Goal: Obtain resource: Download file/media

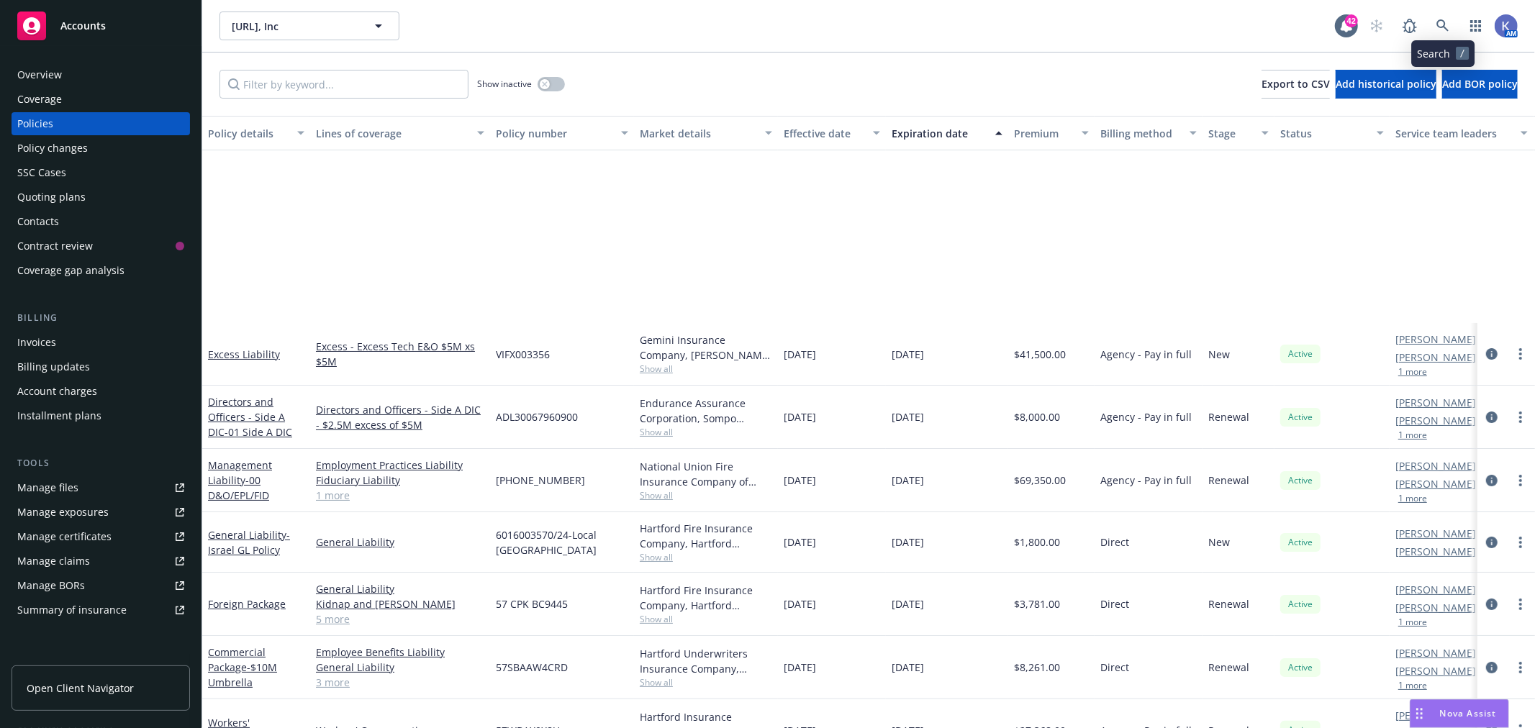
scroll to position [237, 0]
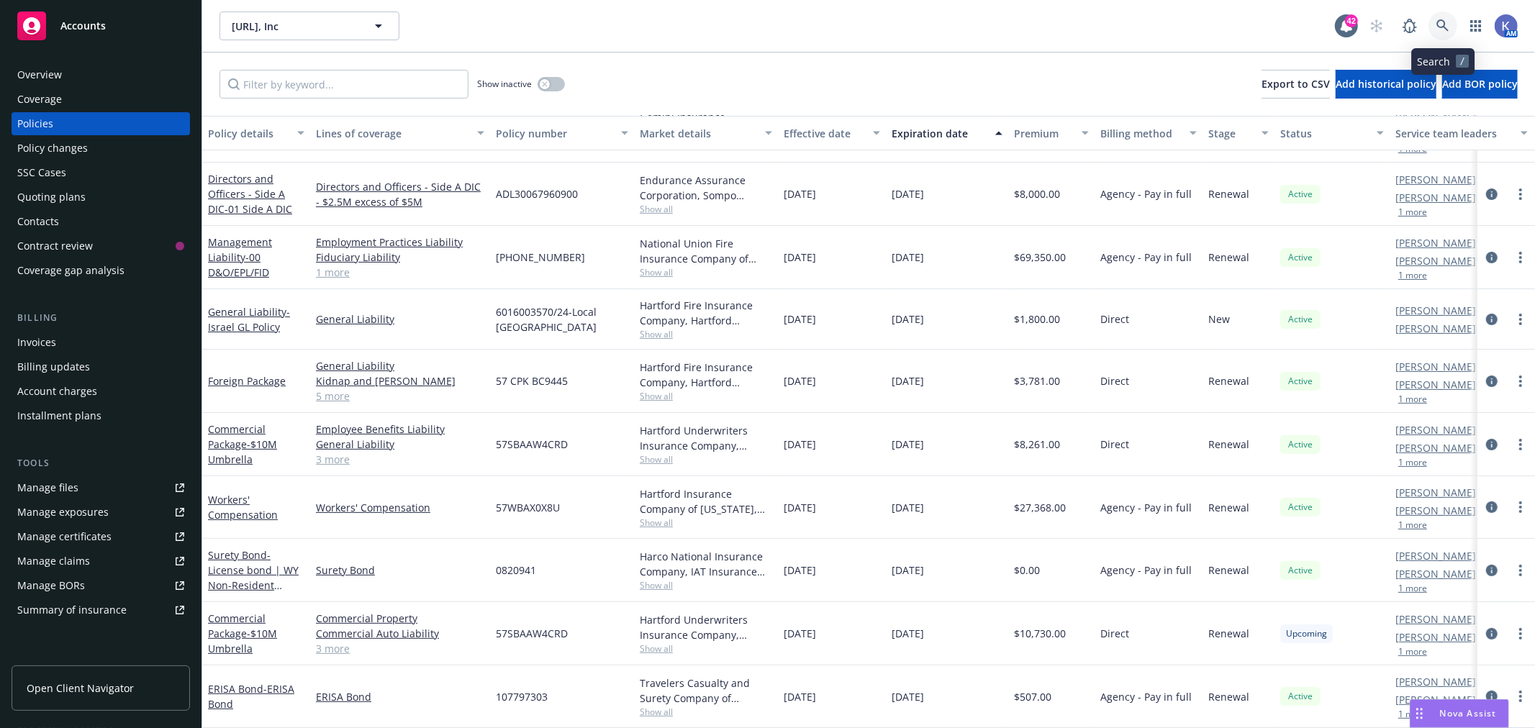
click at [1436, 18] on link at bounding box center [1442, 26] width 29 height 29
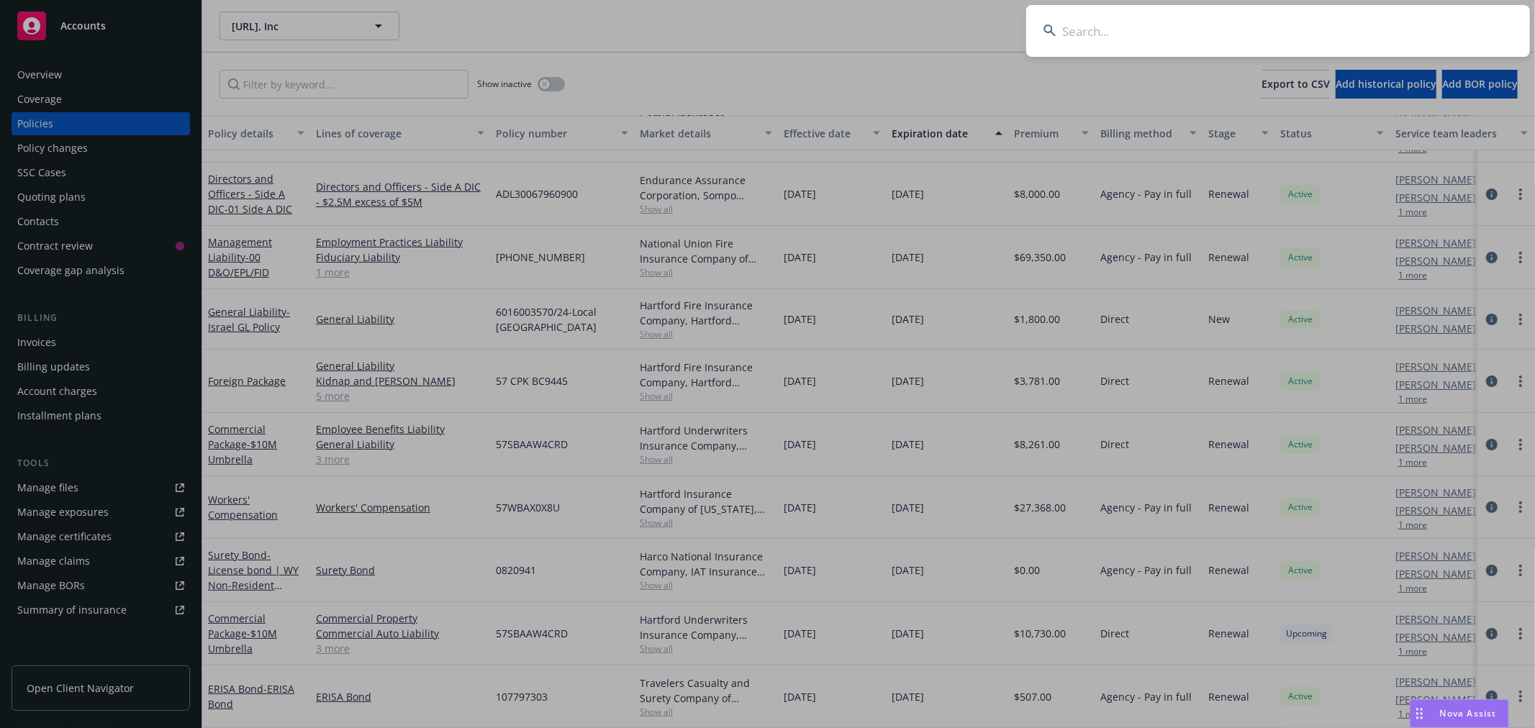
click at [1326, 29] on input at bounding box center [1278, 31] width 504 height 52
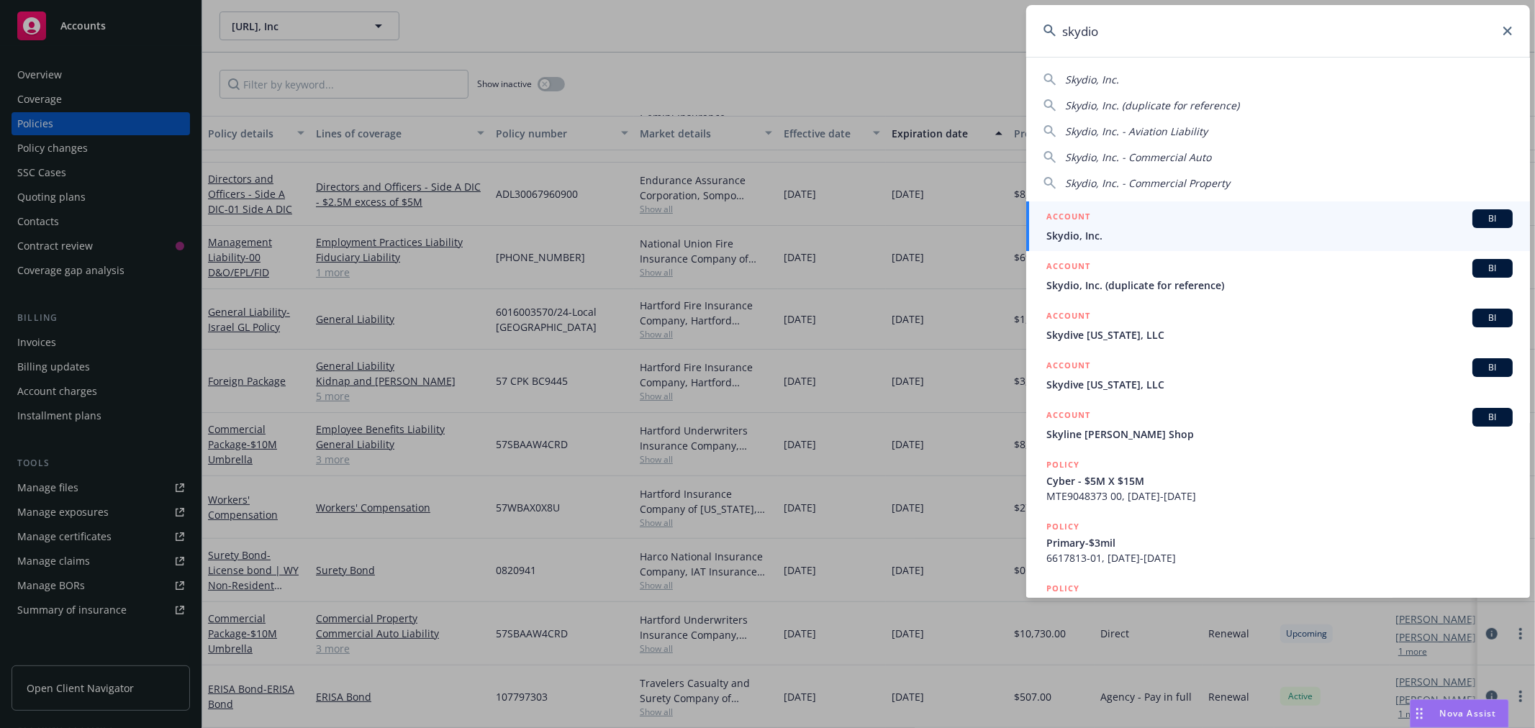
type input "skydio"
click at [1091, 237] on span "Skydio, Inc." at bounding box center [1279, 235] width 466 height 15
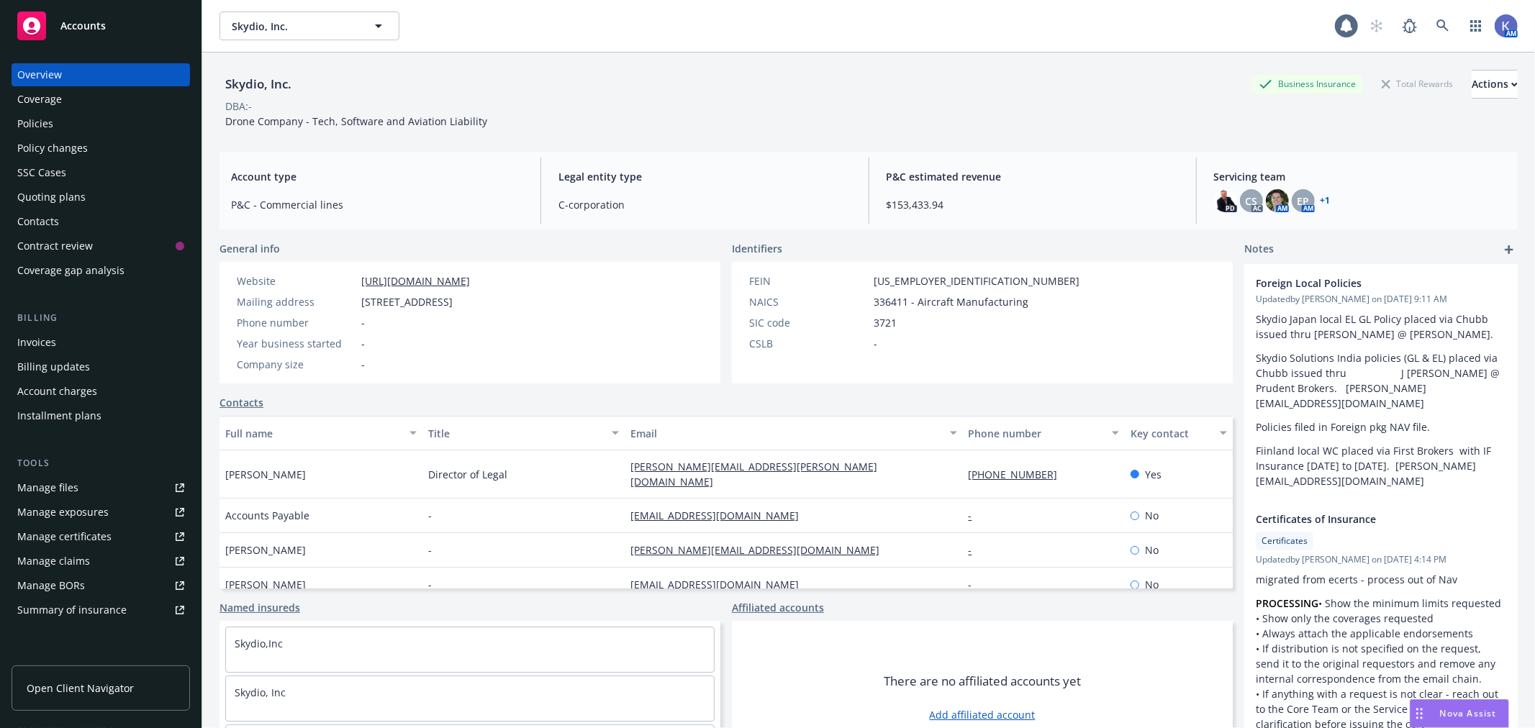
click at [70, 125] on div "Policies" at bounding box center [100, 123] width 167 height 23
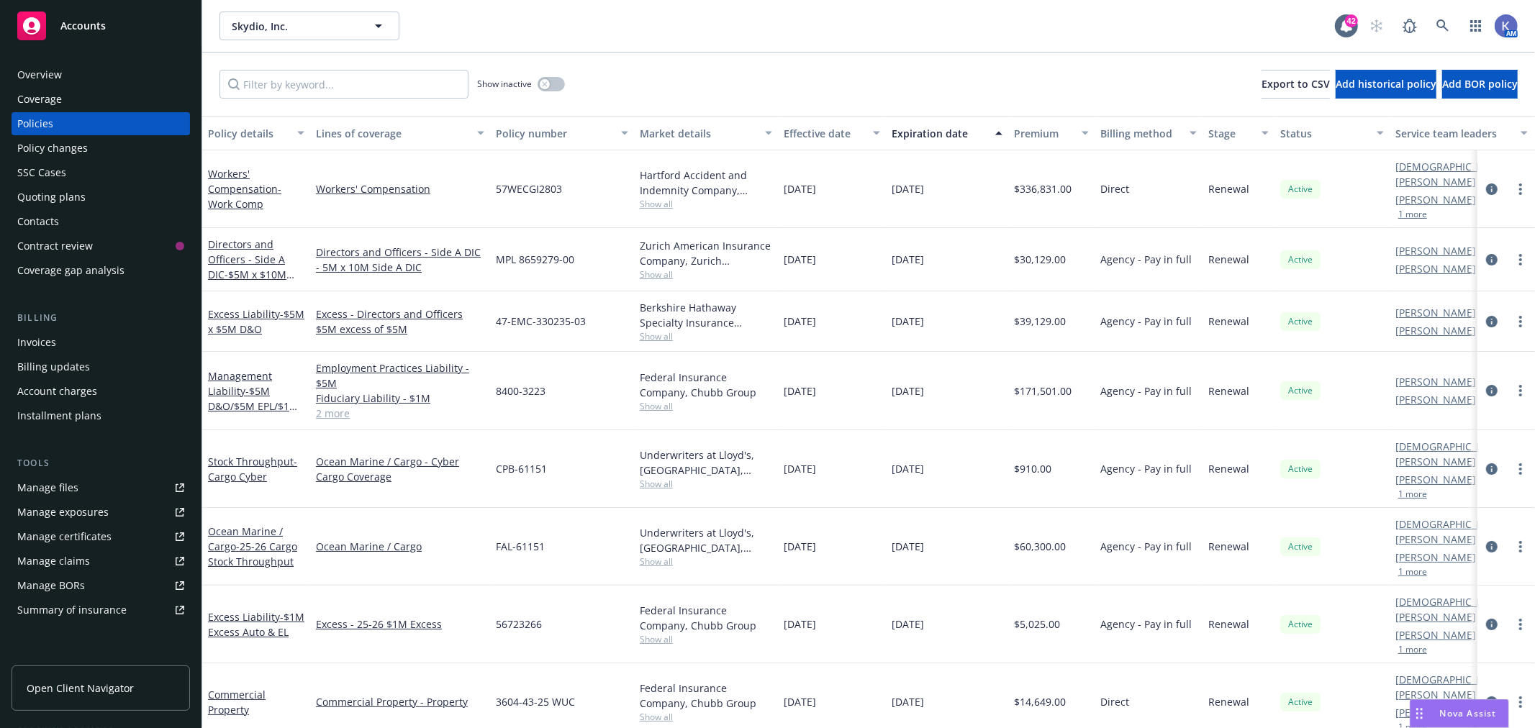
click at [686, 70] on div "Show inactive Export to CSV Add historical policy Add BOR policy" at bounding box center [868, 84] width 1332 height 63
click at [247, 369] on link "Management Liability - $5M D&O/$5M EPL/$1M FID/$1M Crime" at bounding box center [253, 398] width 91 height 59
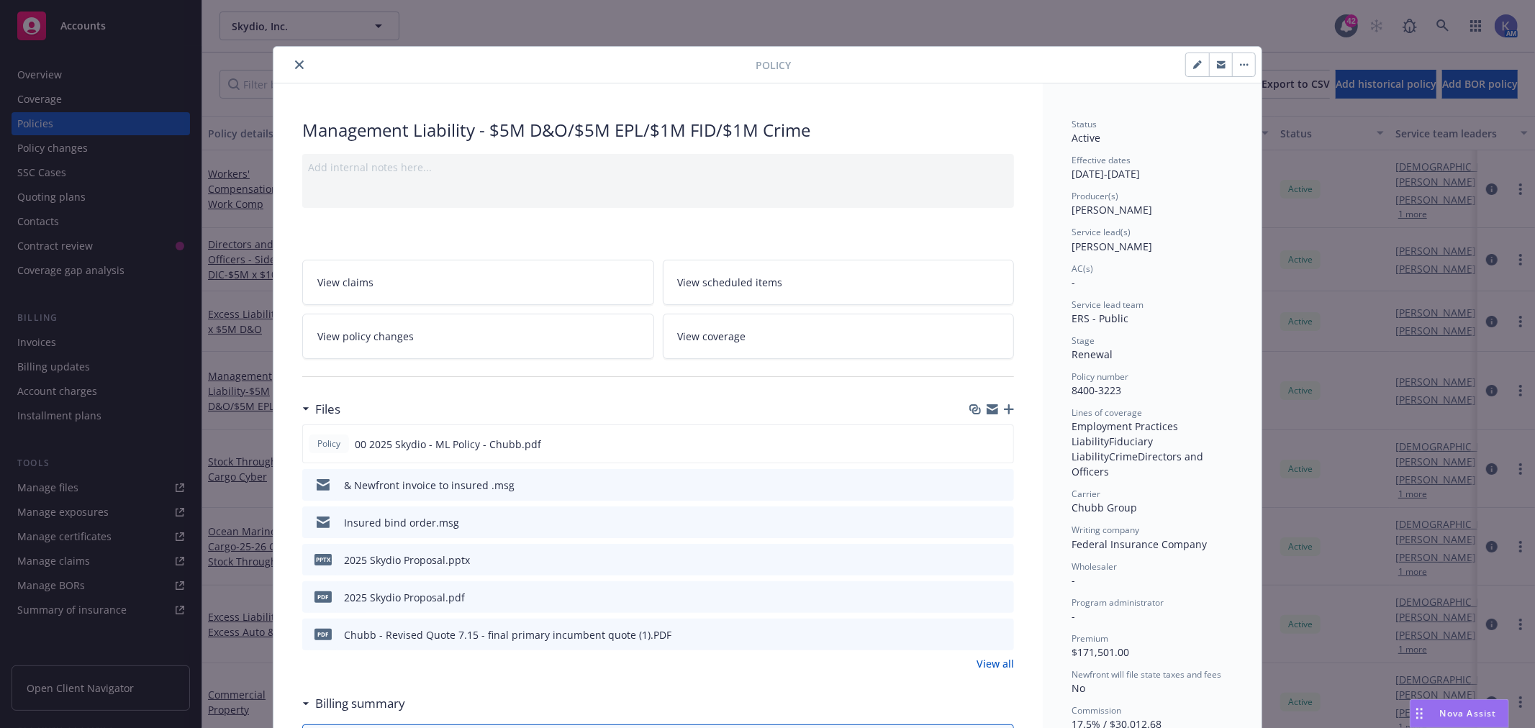
click at [994, 517] on icon "preview file" at bounding box center [1000, 522] width 13 height 10
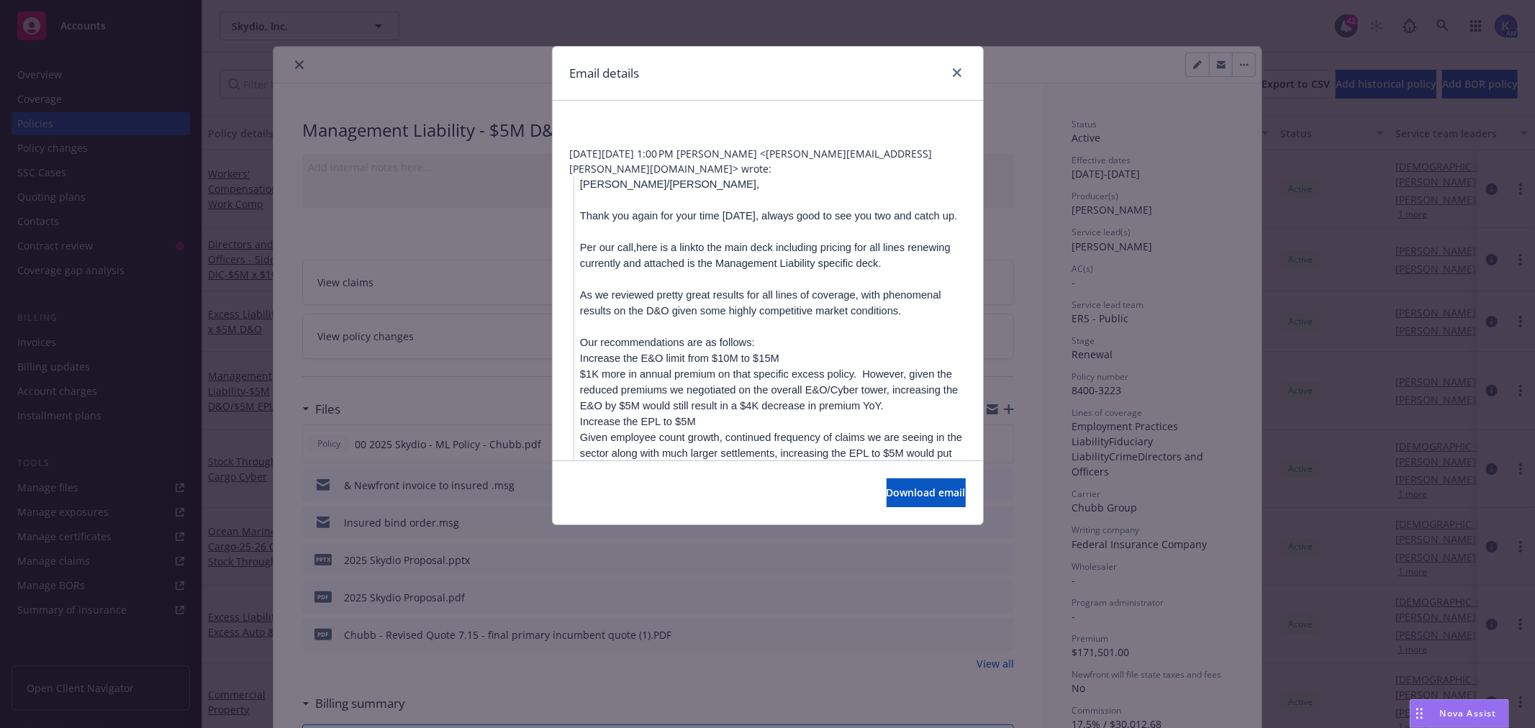
scroll to position [719, 0]
click at [886, 491] on span "Download email" at bounding box center [925, 493] width 79 height 14
click at [886, 493] on span "Download email" at bounding box center [925, 493] width 79 height 14
click at [958, 71] on icon "close" at bounding box center [957, 72] width 9 height 9
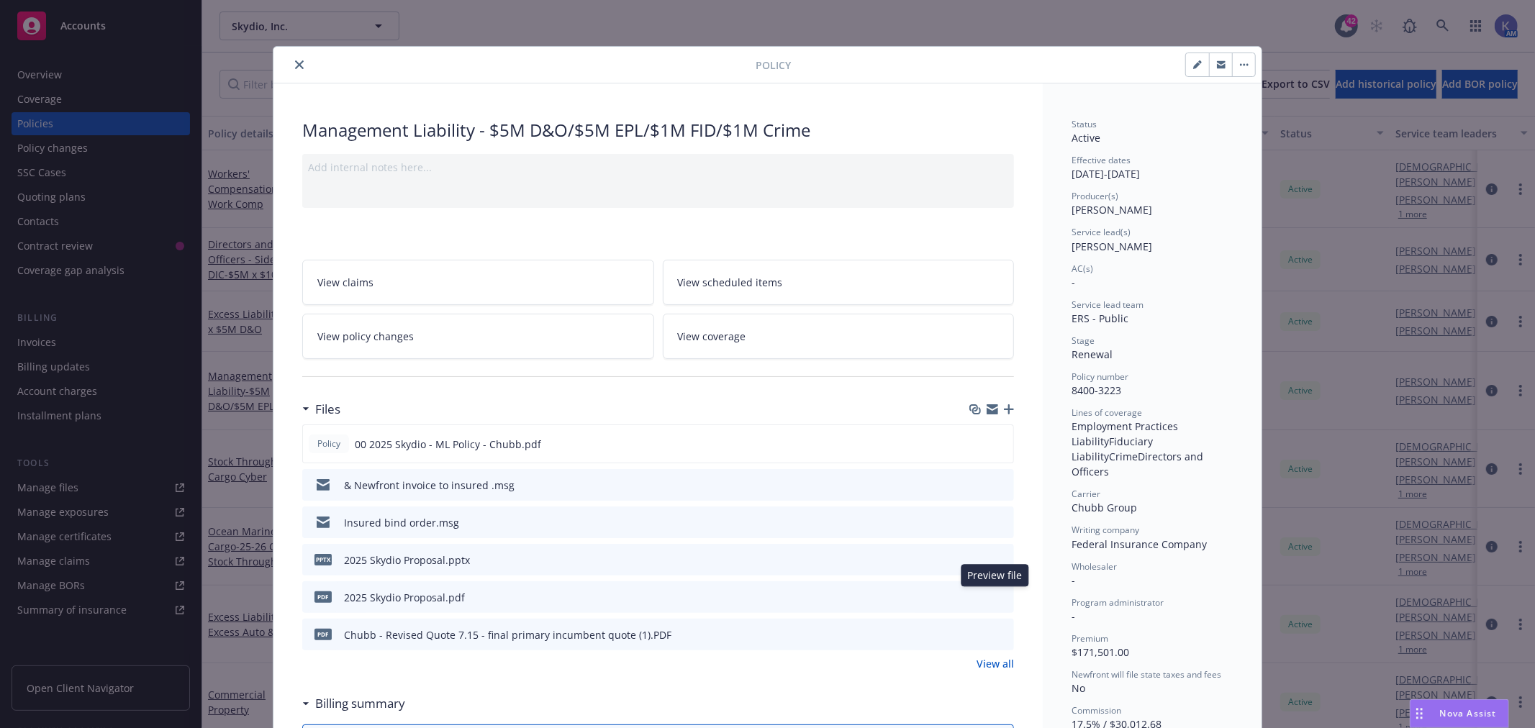
click at [994, 594] on icon "preview file" at bounding box center [1000, 596] width 13 height 10
click at [995, 440] on icon "preview file" at bounding box center [999, 443] width 13 height 10
click at [995, 441] on icon "preview file" at bounding box center [999, 443] width 13 height 10
click at [296, 65] on icon "close" at bounding box center [299, 64] width 9 height 9
click at [295, 66] on icon "close" at bounding box center [299, 64] width 9 height 9
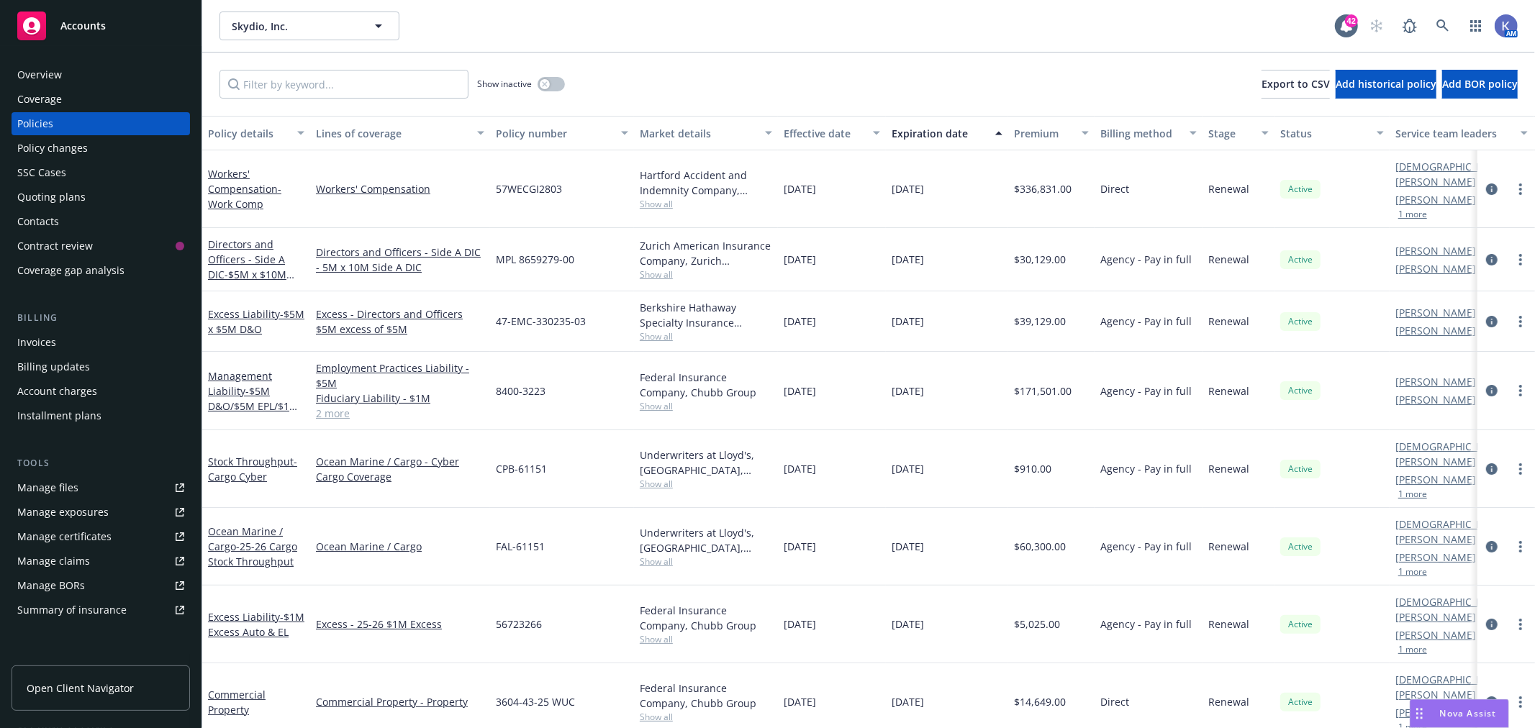
click at [986, 271] on div "[DATE]" at bounding box center [947, 259] width 122 height 63
click at [1439, 19] on icon at bounding box center [1442, 25] width 12 height 12
click at [264, 384] on span "- $5M D&O/$5M EPL/$1M FID/$1M Crime" at bounding box center [253, 406] width 91 height 44
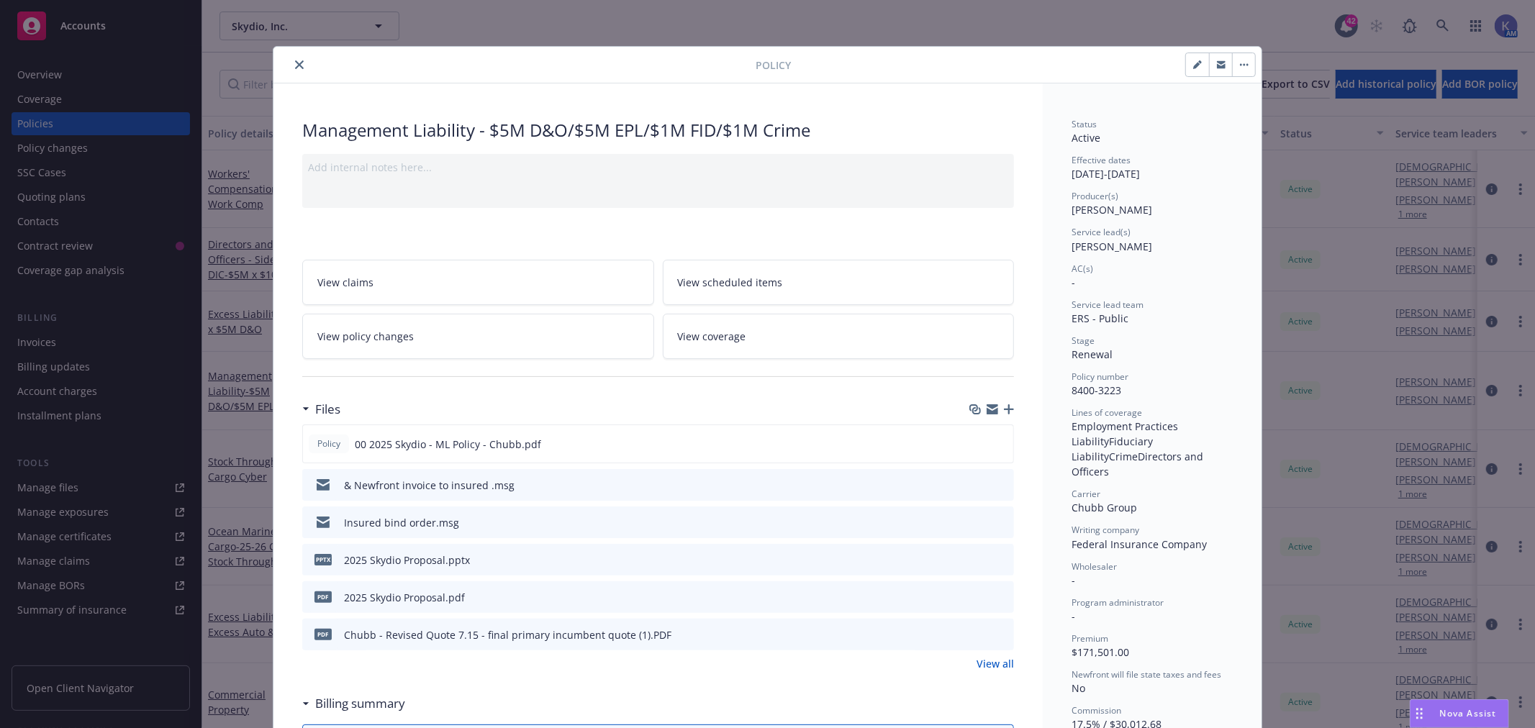
click at [291, 65] on button "close" at bounding box center [299, 64] width 17 height 17
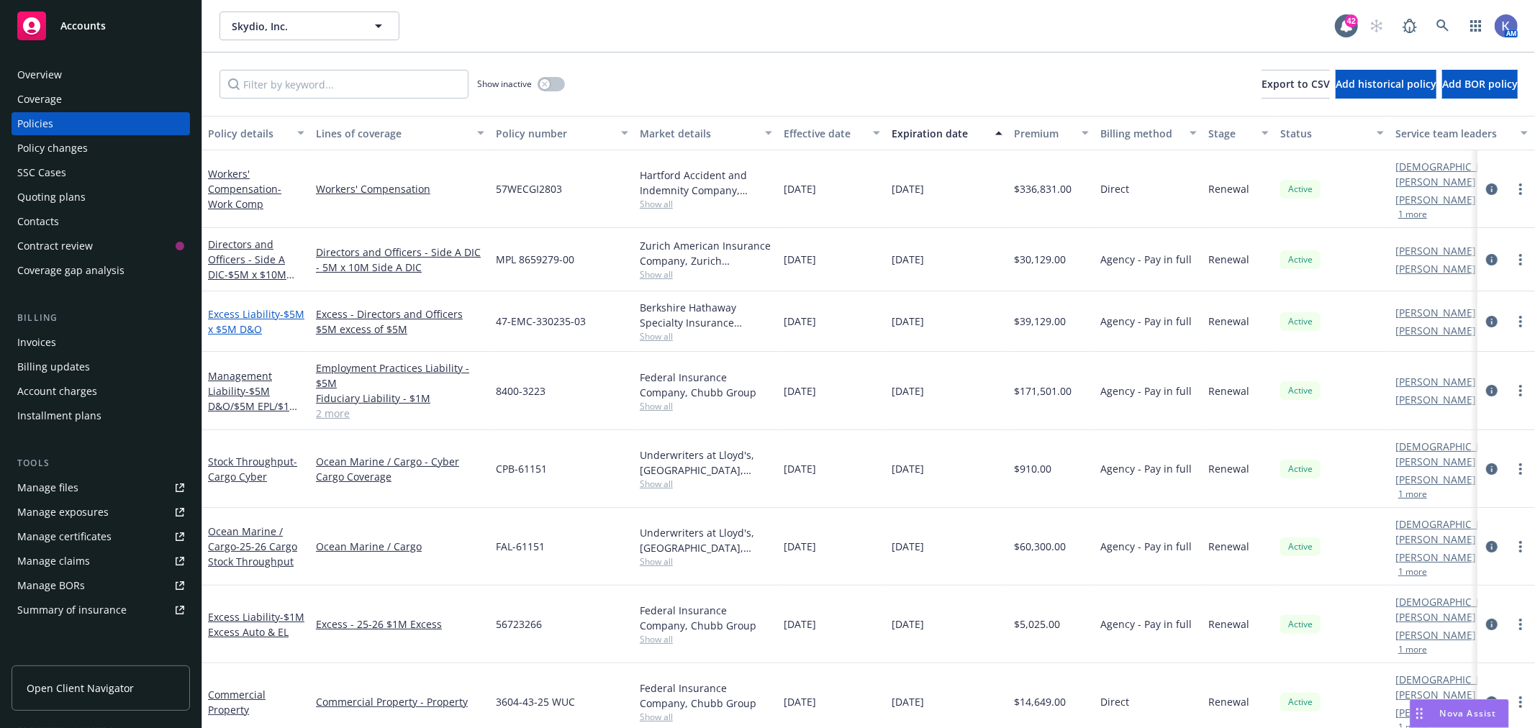
click at [253, 307] on span "- $5M x $5M D&O" at bounding box center [256, 321] width 96 height 29
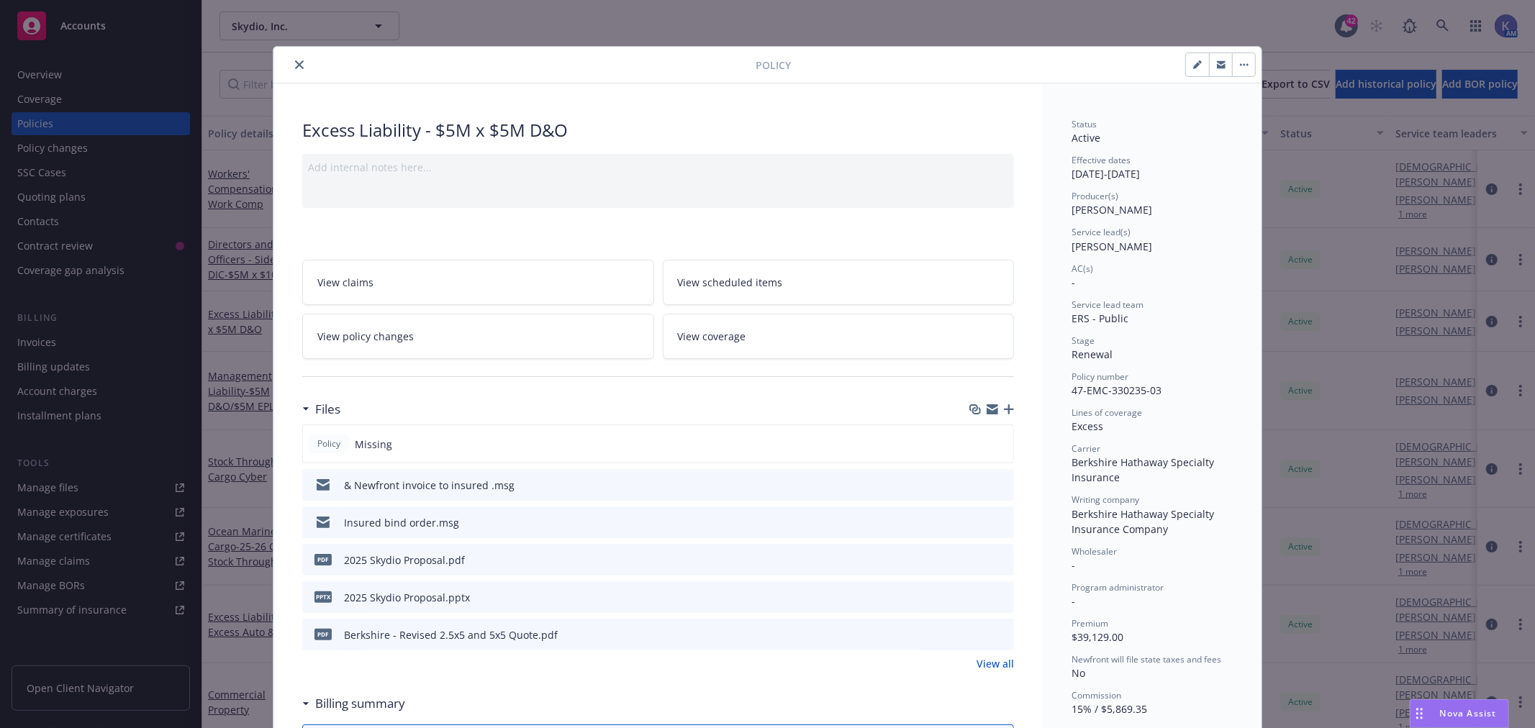
click at [296, 63] on icon "close" at bounding box center [299, 64] width 9 height 9
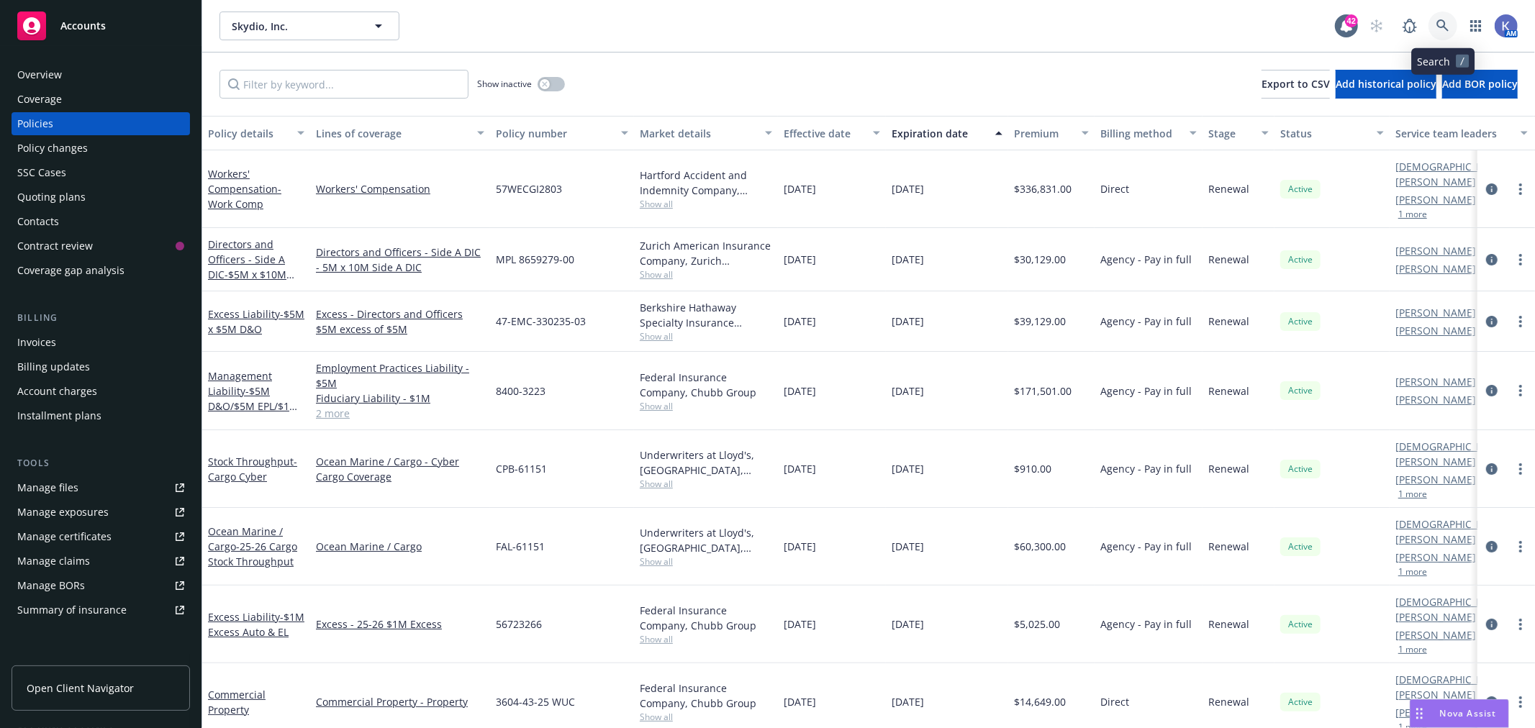
click at [1449, 22] on link at bounding box center [1442, 26] width 29 height 29
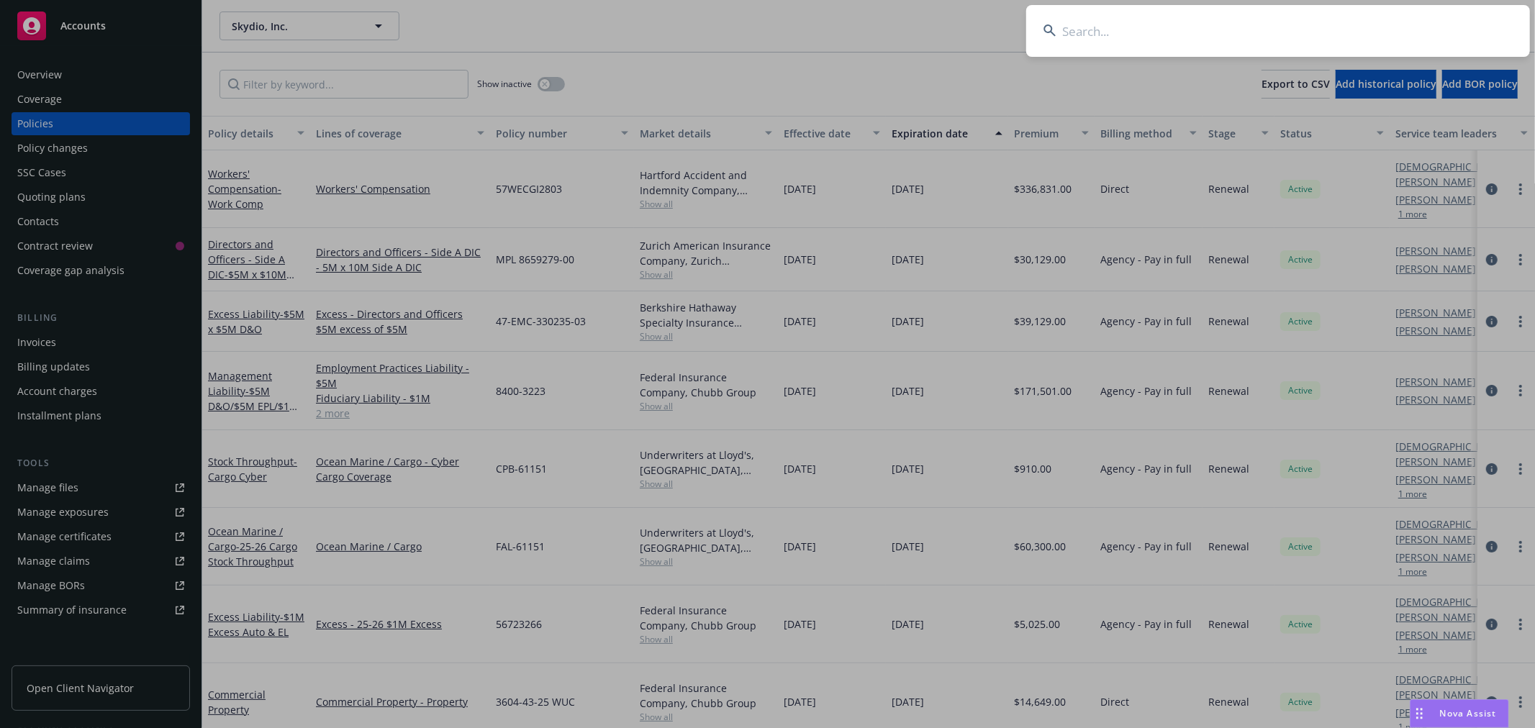
click at [1386, 29] on input at bounding box center [1278, 31] width 504 height 52
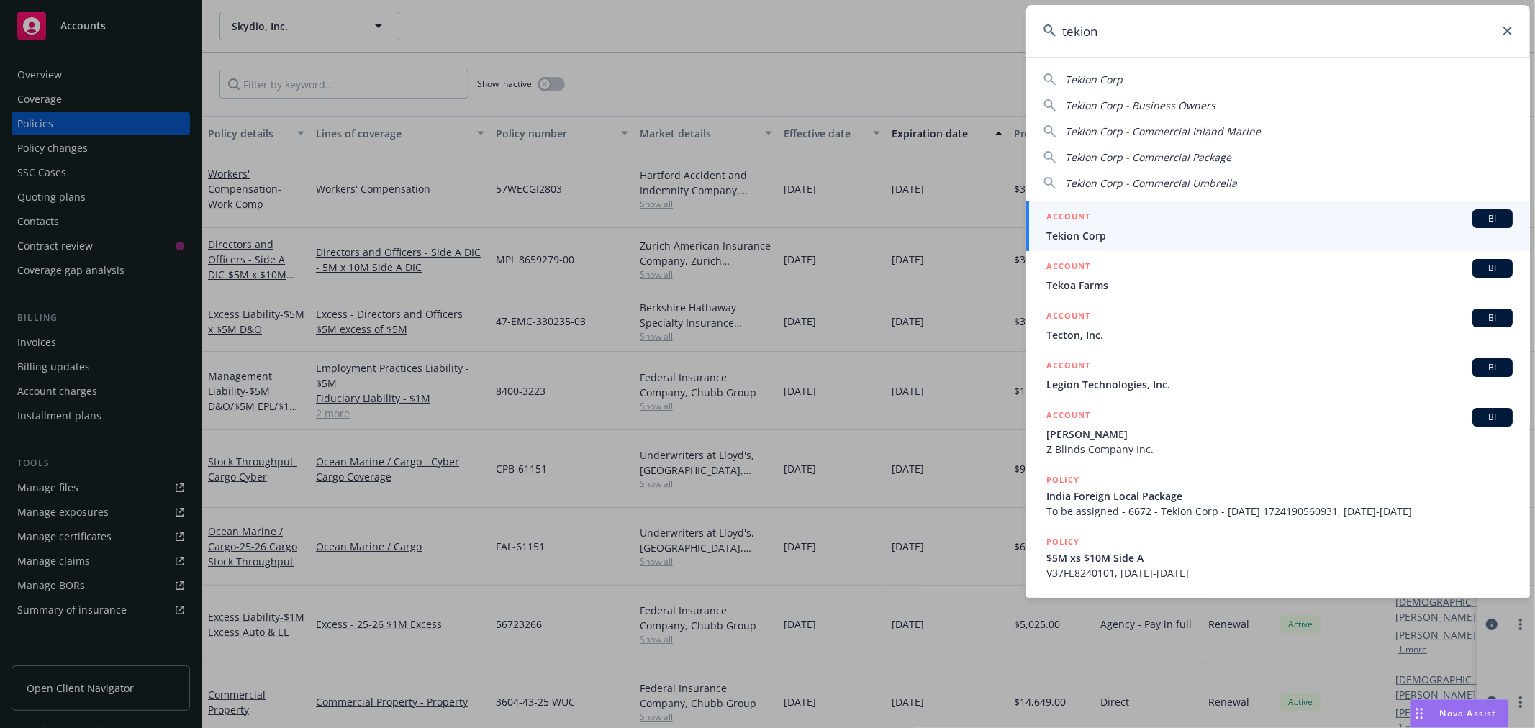
type input "tekion"
click at [1357, 14] on input "tekion" at bounding box center [1278, 31] width 504 height 52
click at [1094, 235] on span "Tekion Corp" at bounding box center [1279, 235] width 466 height 15
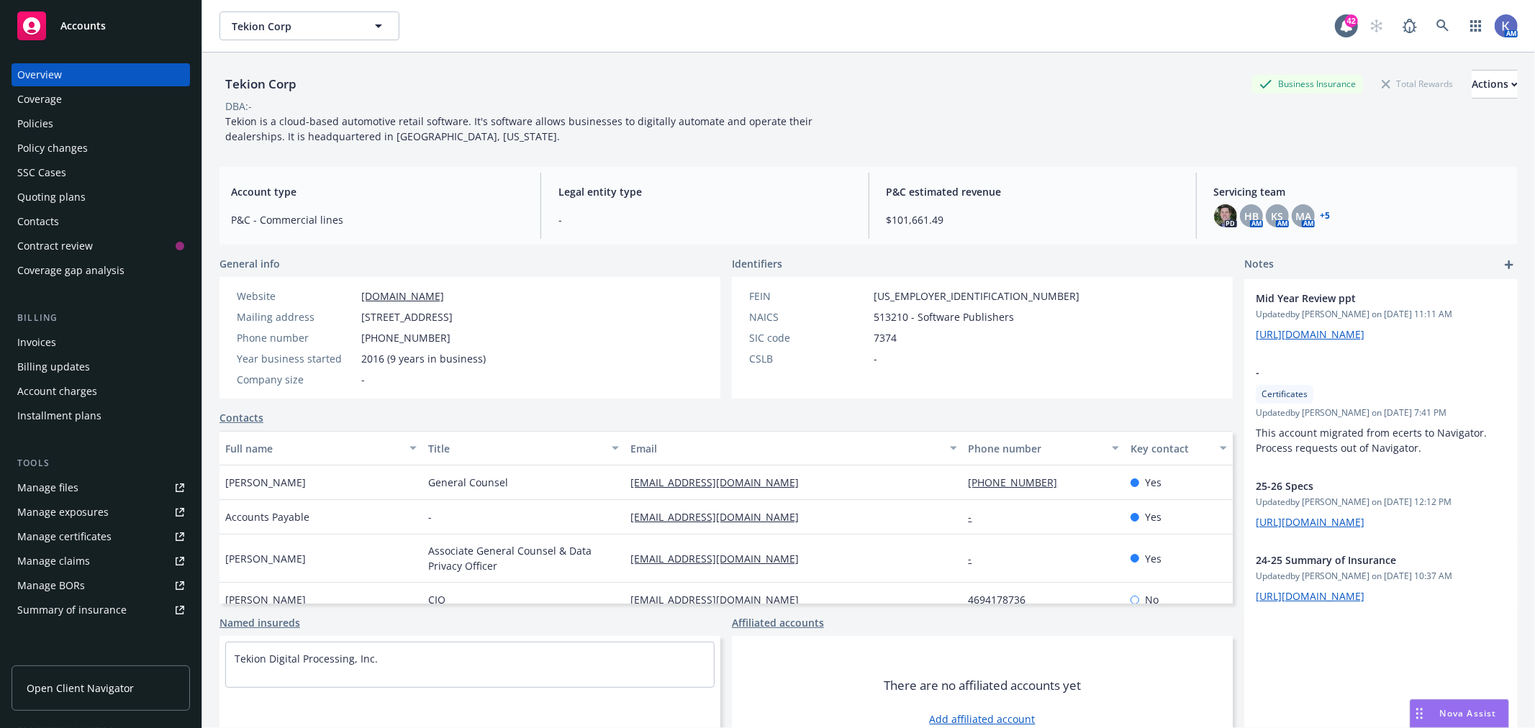
click at [89, 120] on div "Policies" at bounding box center [100, 123] width 167 height 23
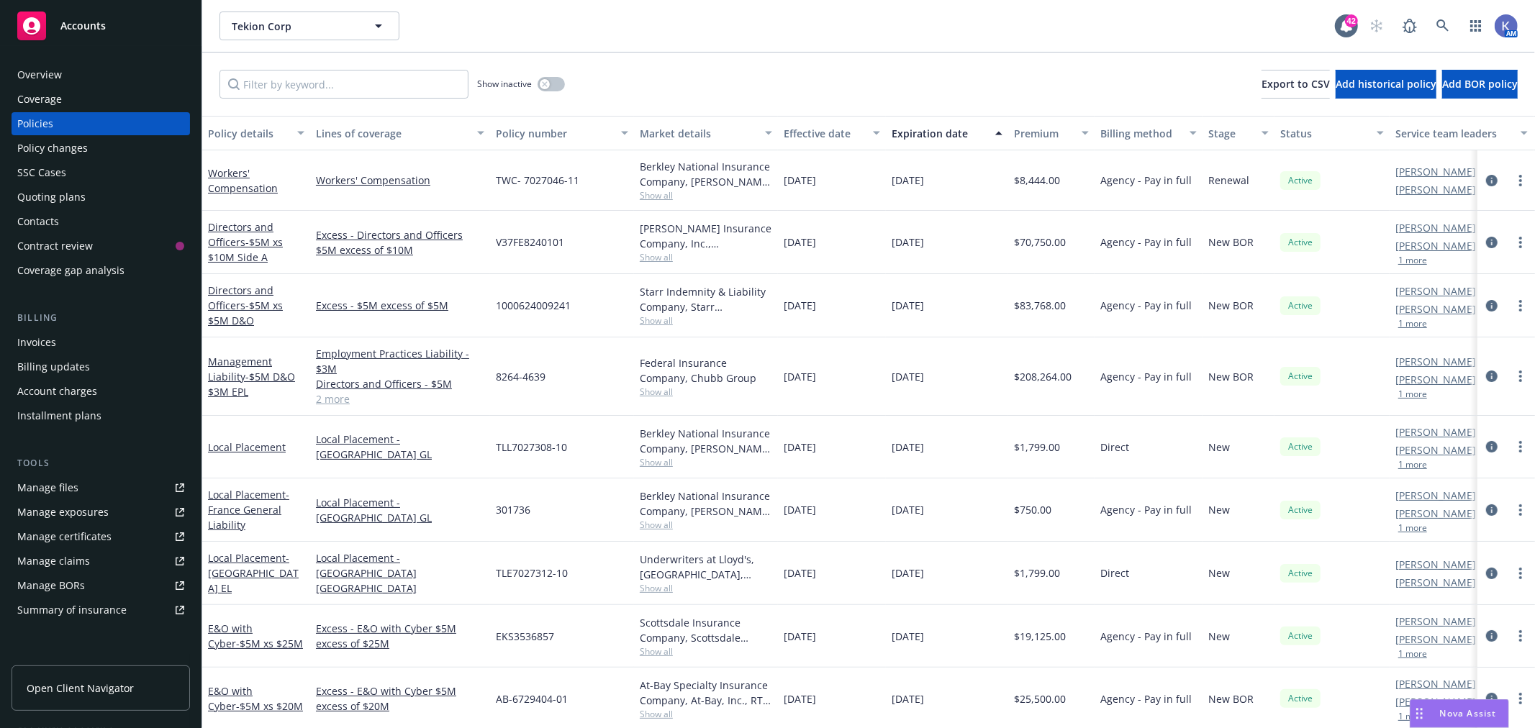
click at [332, 399] on link "2 more" at bounding box center [400, 398] width 168 height 15
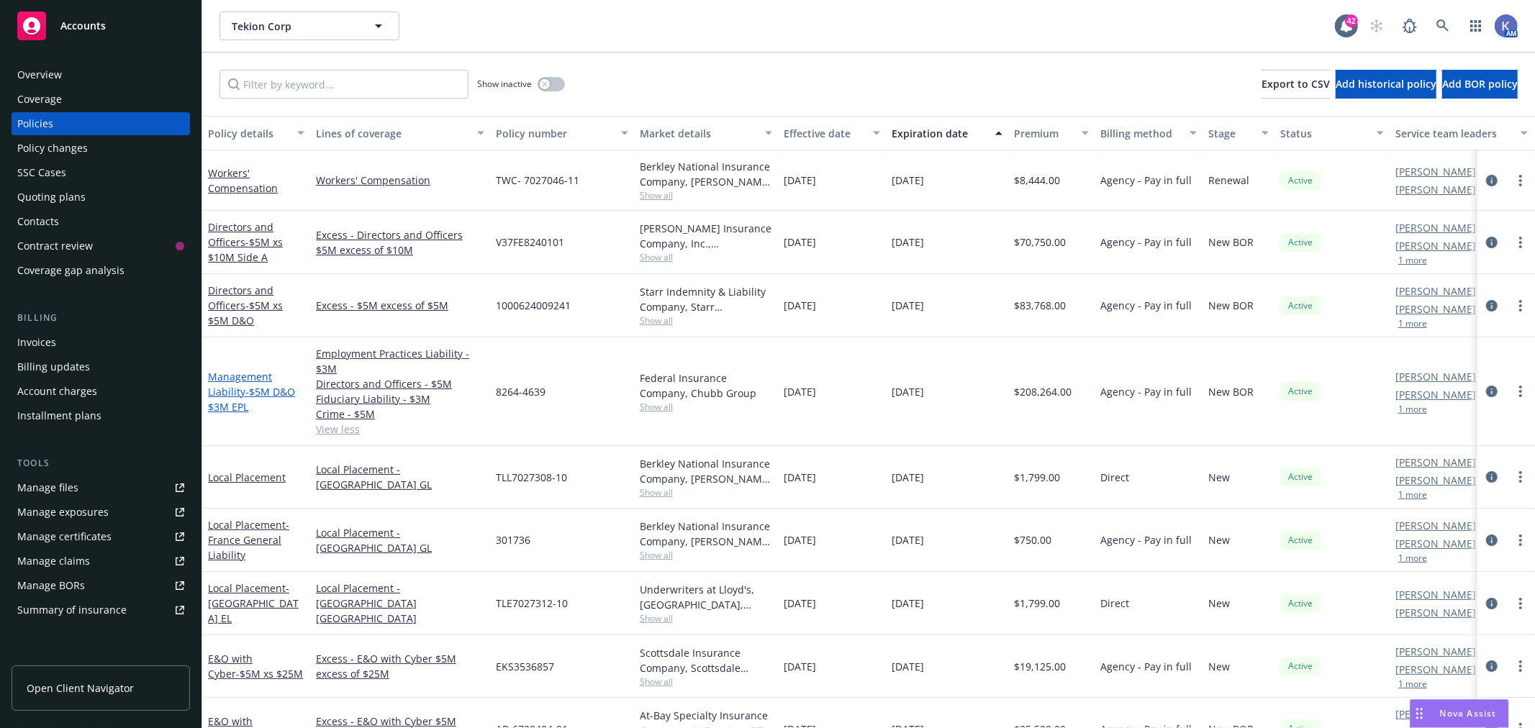
click at [248, 389] on span "- $5M D&O $3M EPL" at bounding box center [251, 399] width 87 height 29
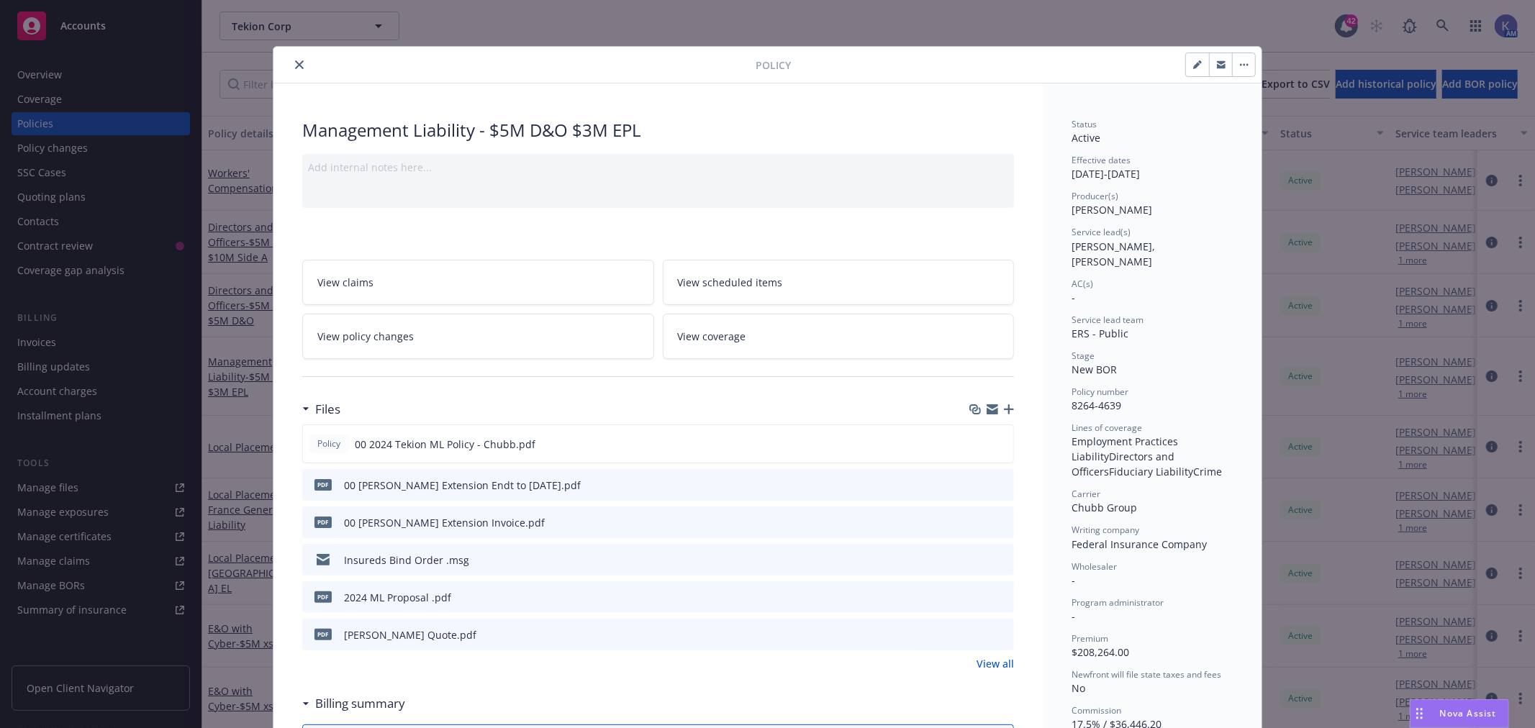
drag, startPoint x: 996, startPoint y: 439, endPoint x: 866, endPoint y: 356, distance: 154.3
click at [996, 439] on icon "preview file" at bounding box center [999, 443] width 13 height 10
click at [295, 65] on icon "close" at bounding box center [299, 64] width 9 height 9
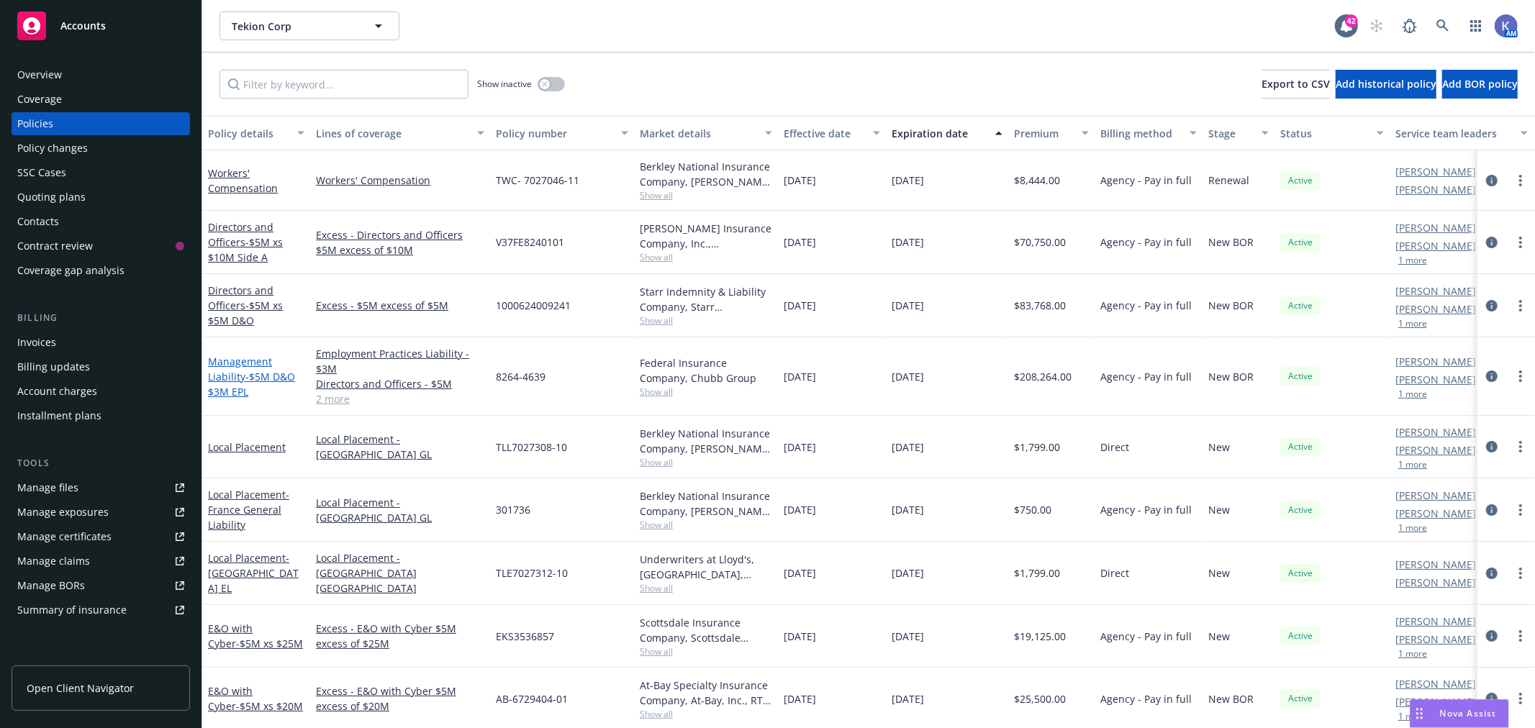
click at [234, 364] on link "Management Liability - $5M D&O $3M EPL" at bounding box center [251, 377] width 87 height 44
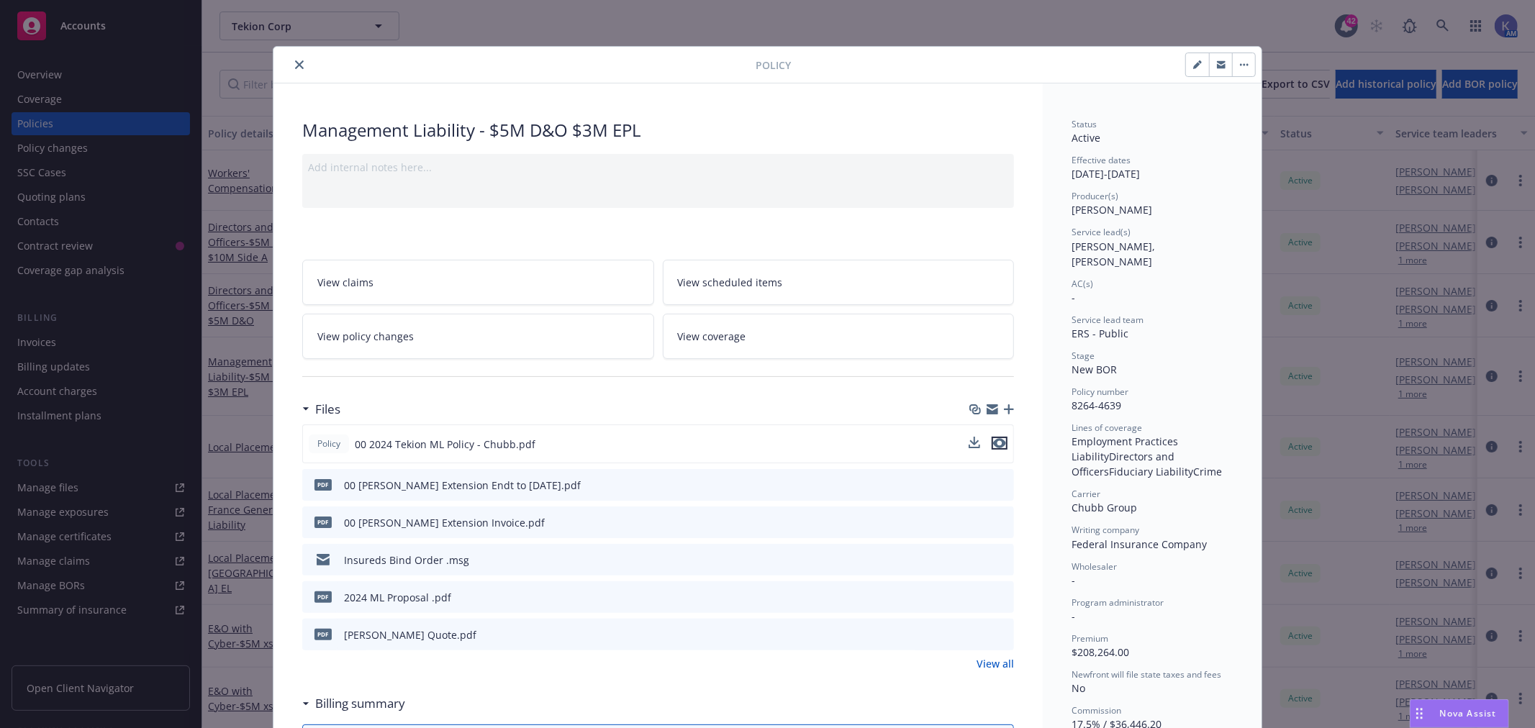
click at [995, 442] on icon "preview file" at bounding box center [999, 443] width 13 height 10
